Goal: Find specific page/section: Find specific page/section

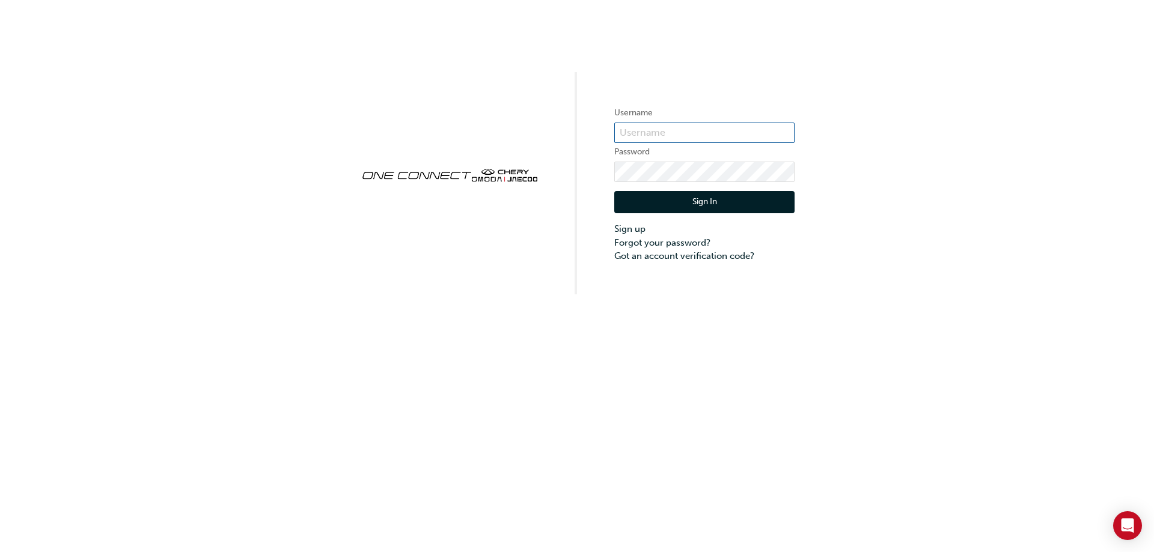
type input "CHAU0642"
click at [706, 207] on button "Sign In" at bounding box center [704, 202] width 180 height 23
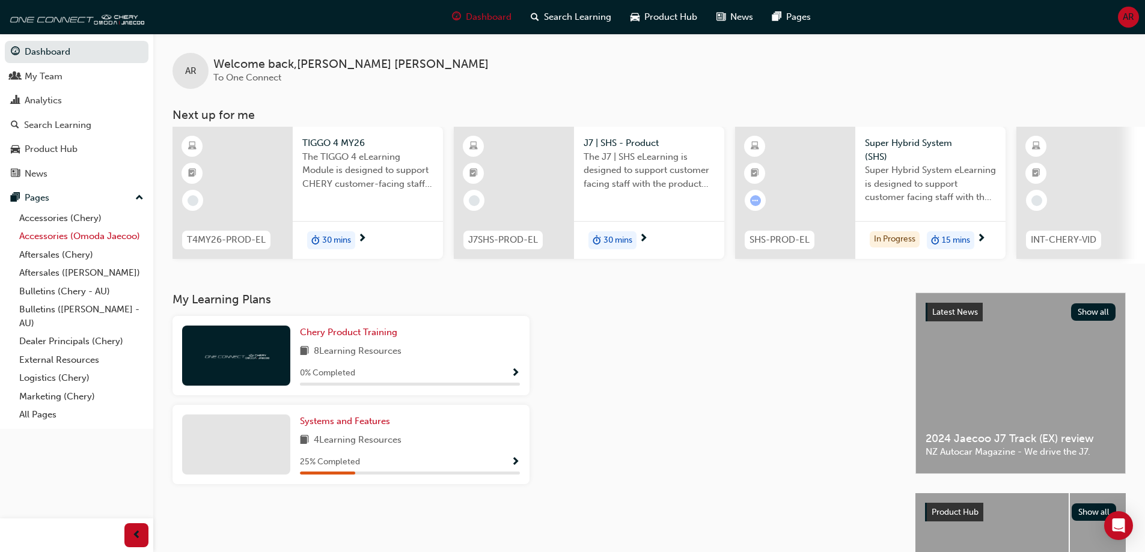
click at [71, 230] on link "Accessories (Omoda Jaecoo)" at bounding box center [81, 236] width 134 height 19
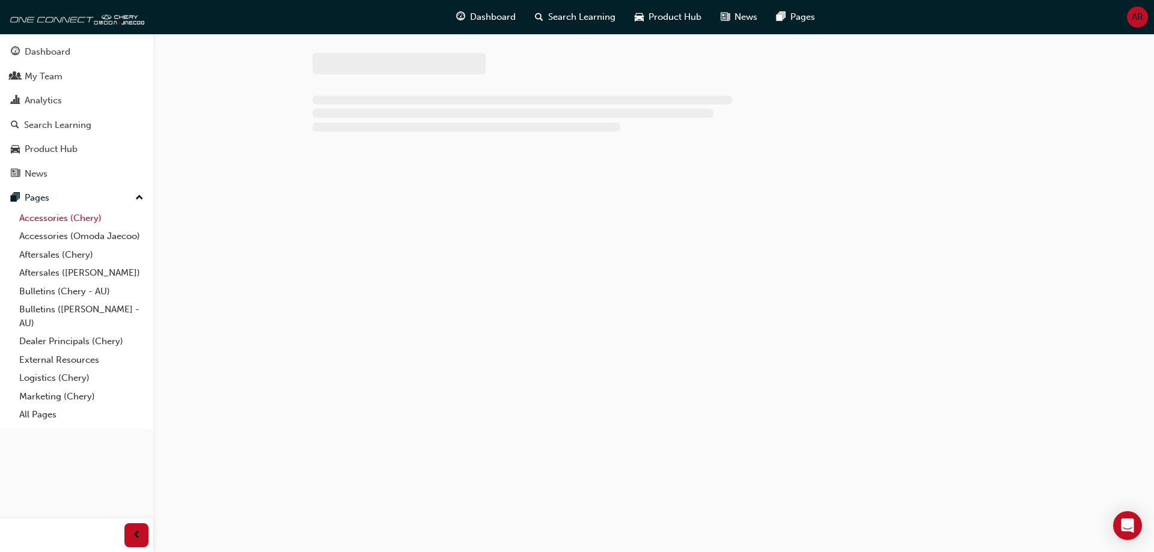
click at [81, 215] on link "Accessories (Chery)" at bounding box center [81, 218] width 134 height 19
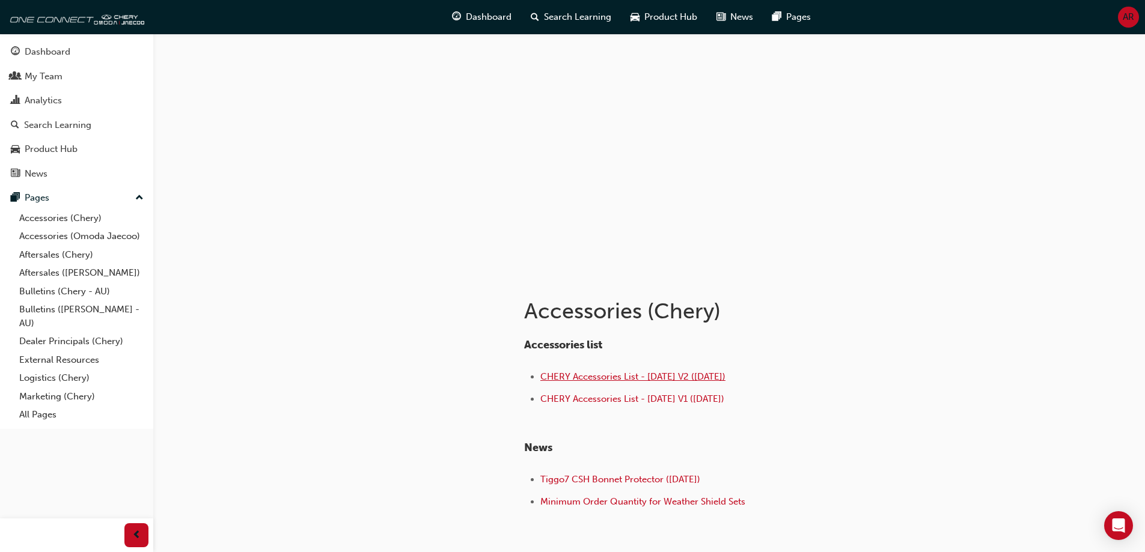
click at [684, 378] on span "CHERY Accessories List - [DATE] V2 ([DATE])" at bounding box center [632, 377] width 185 height 11
